Goal: Find contact information: Find contact information

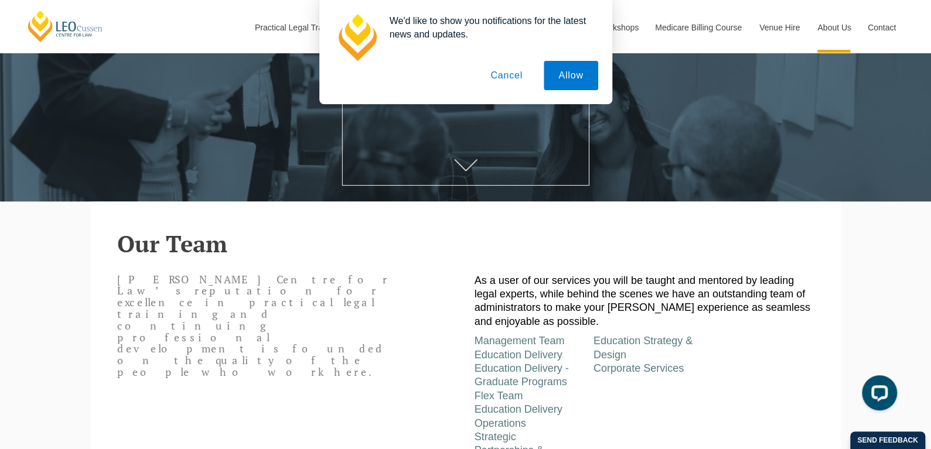
scroll to position [59, 0]
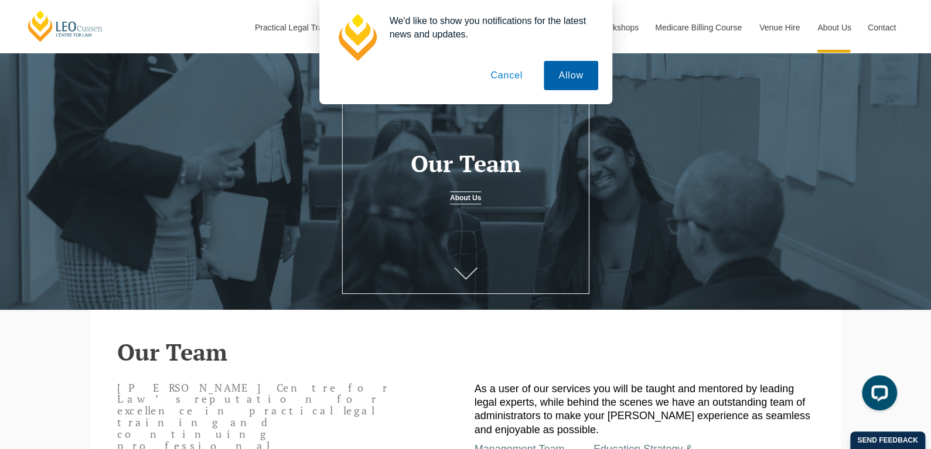
click at [573, 88] on button "Allow" at bounding box center [570, 75] width 54 height 29
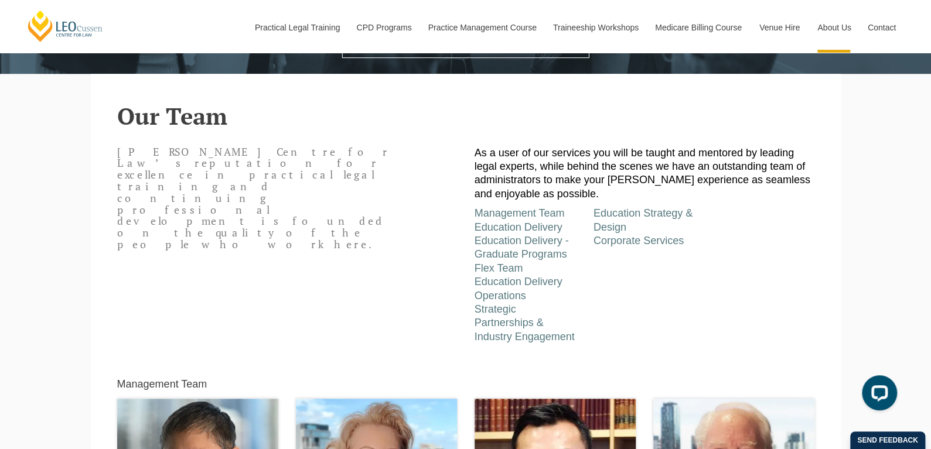
scroll to position [559, 0]
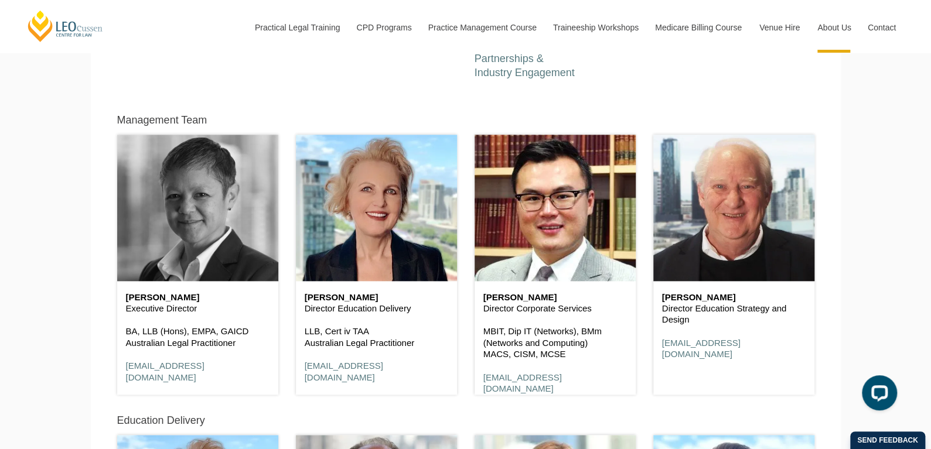
click at [146, 238] on header at bounding box center [197, 208] width 161 height 146
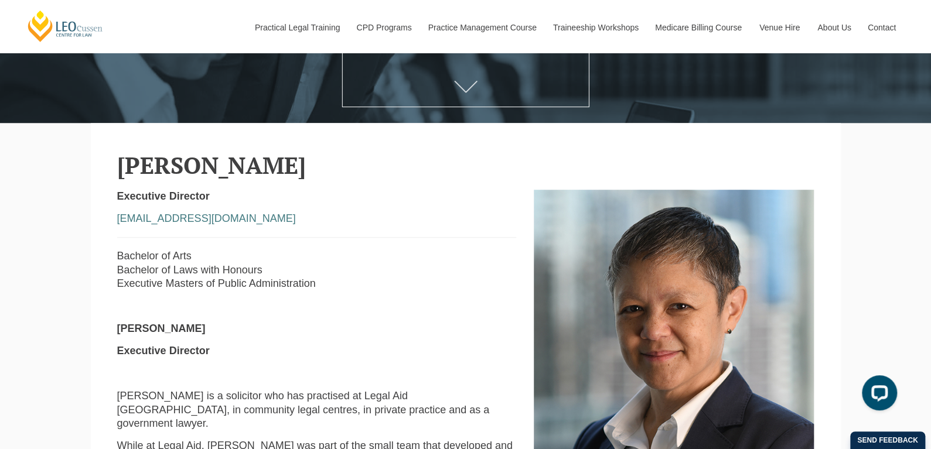
scroll to position [410, 0]
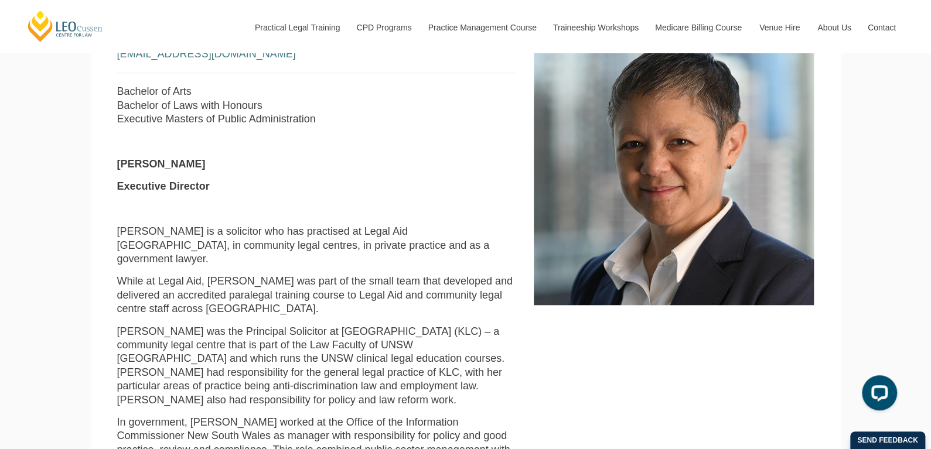
click at [166, 165] on strong "Shirley Southgate" at bounding box center [161, 164] width 88 height 12
copy div "Shirley Southgate"
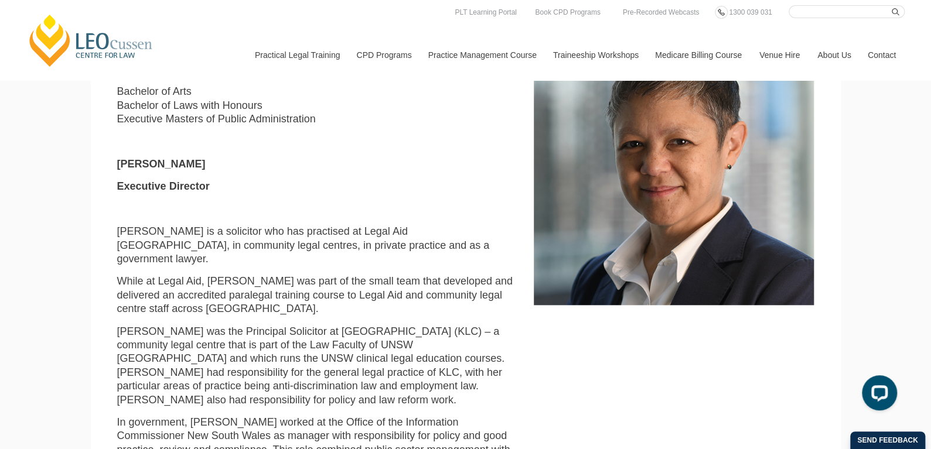
click at [170, 190] on strong "Executive Director" at bounding box center [163, 186] width 93 height 12
copy div "Executive Director"
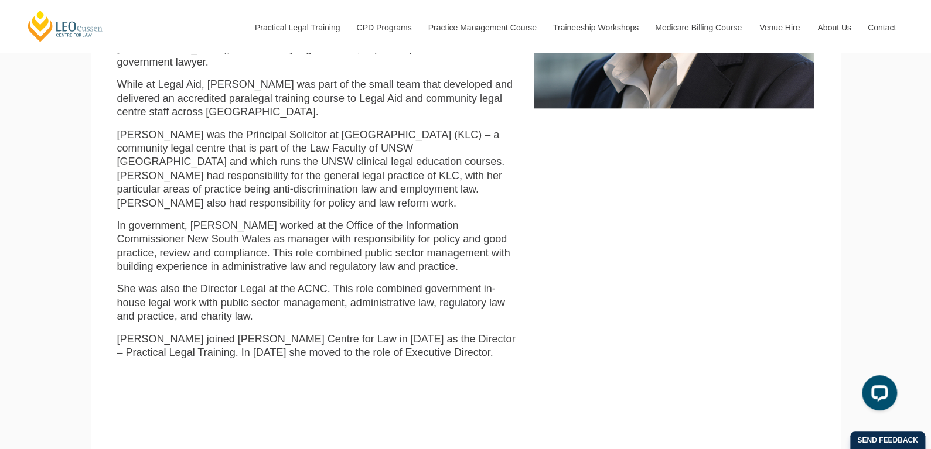
scroll to position [314, 0]
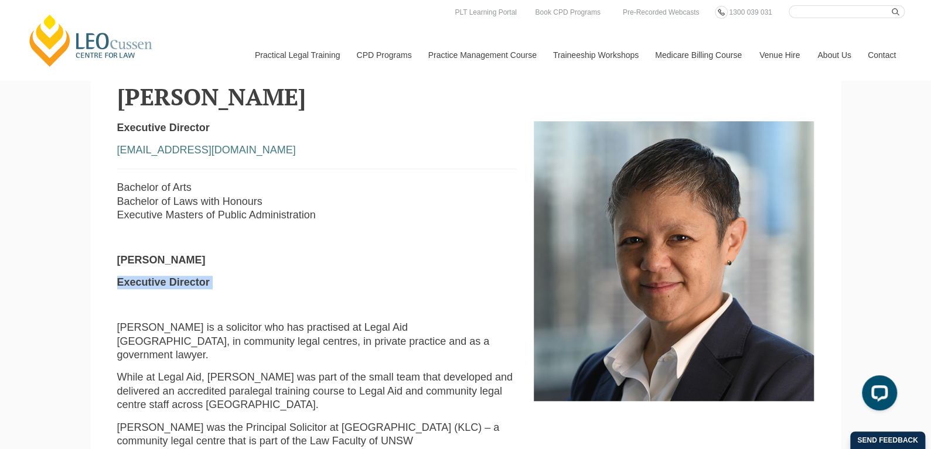
click at [890, 52] on link "Contact" at bounding box center [881, 55] width 46 height 50
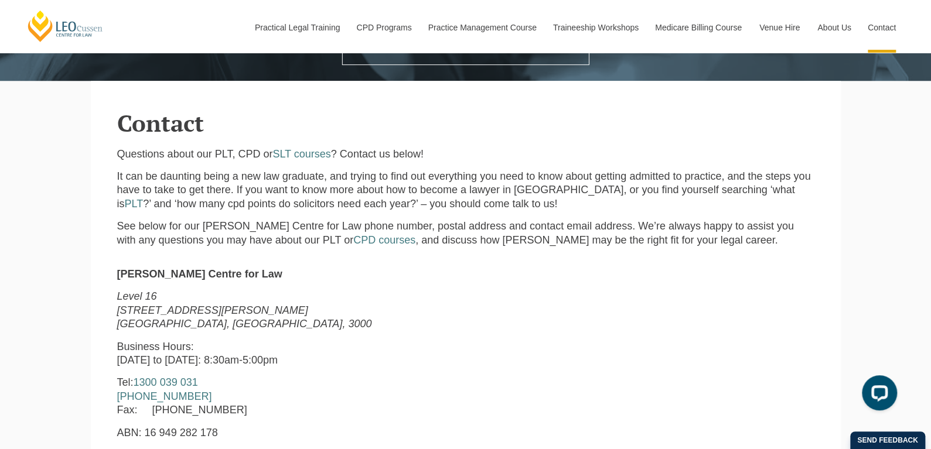
scroll to position [410, 0]
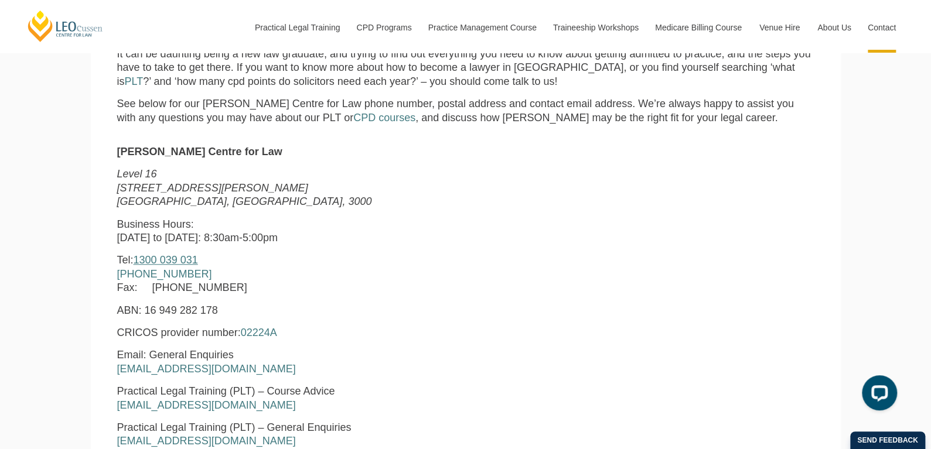
drag, startPoint x: 143, startPoint y: 256, endPoint x: 208, endPoint y: 262, distance: 65.3
click at [208, 262] on p "Tel: [PHONE_NUMBER] [PHONE_NUMBER] Fax: [PHONE_NUMBER]" at bounding box center [316, 274] width 399 height 41
copy p "1300 039 031"
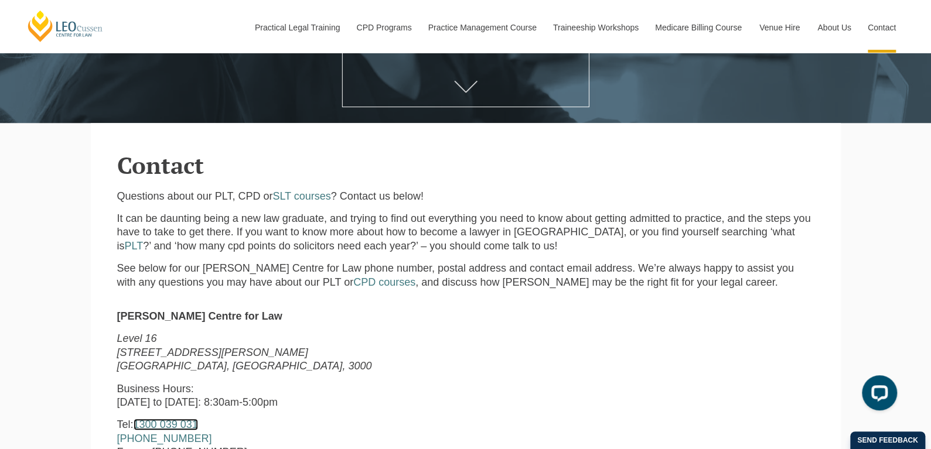
scroll to position [293, 0]
